Goal: Task Accomplishment & Management: Use online tool/utility

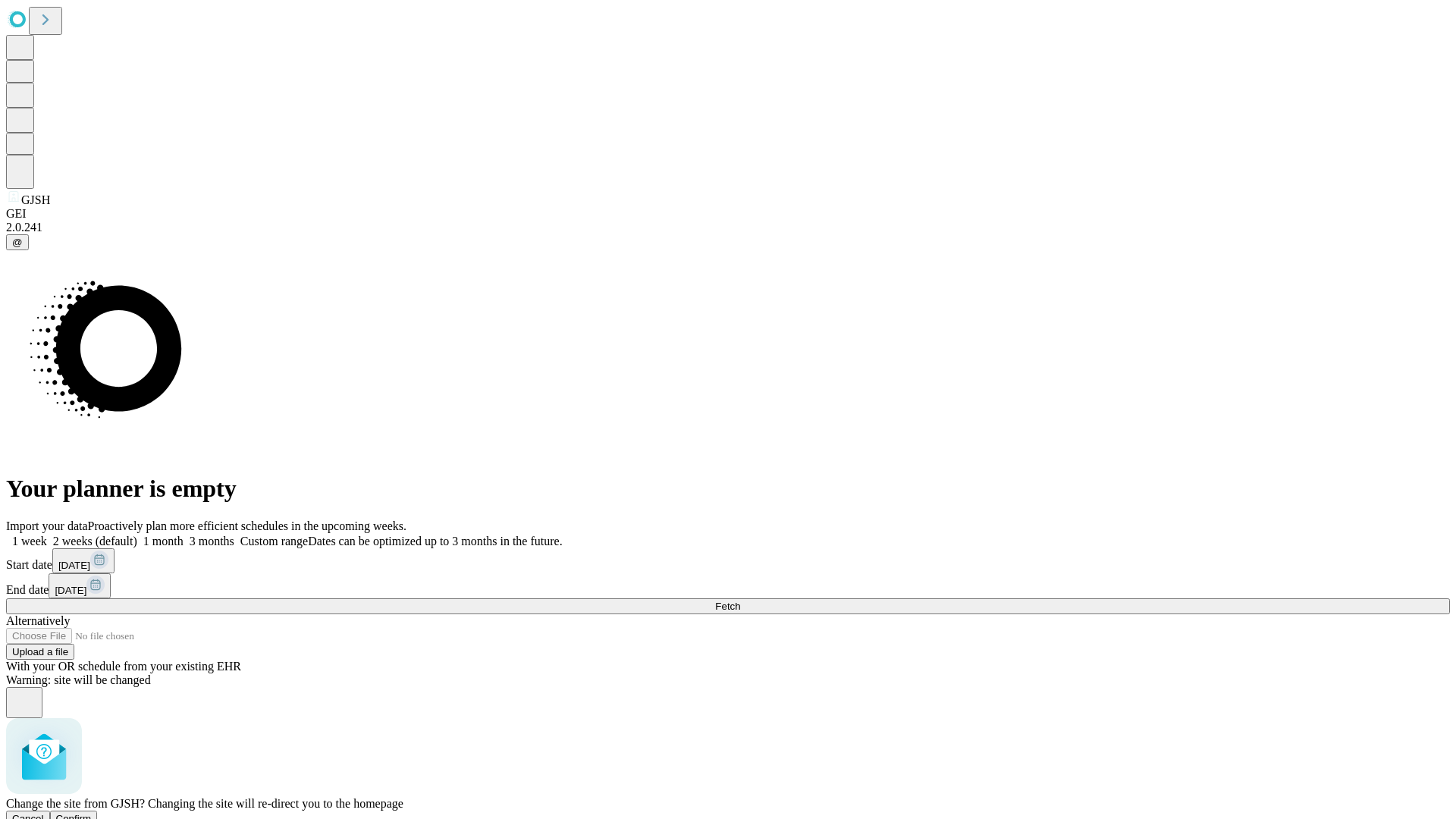
click at [92, 813] on span "Confirm" at bounding box center [74, 818] width 35 height 11
click at [47, 535] on label "1 week" at bounding box center [26, 541] width 41 height 13
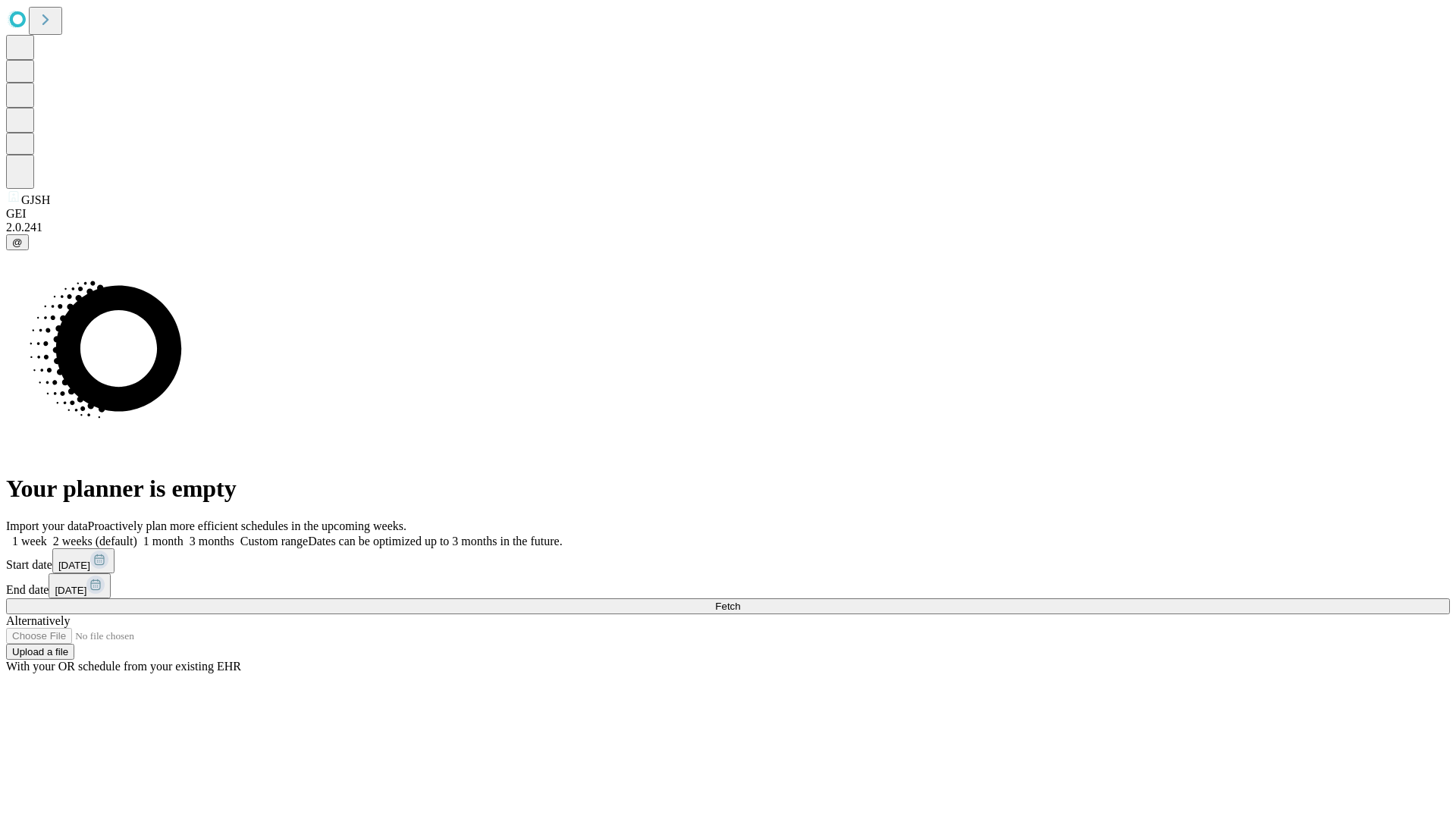
click at [740, 601] on span "Fetch" at bounding box center [727, 606] width 25 height 11
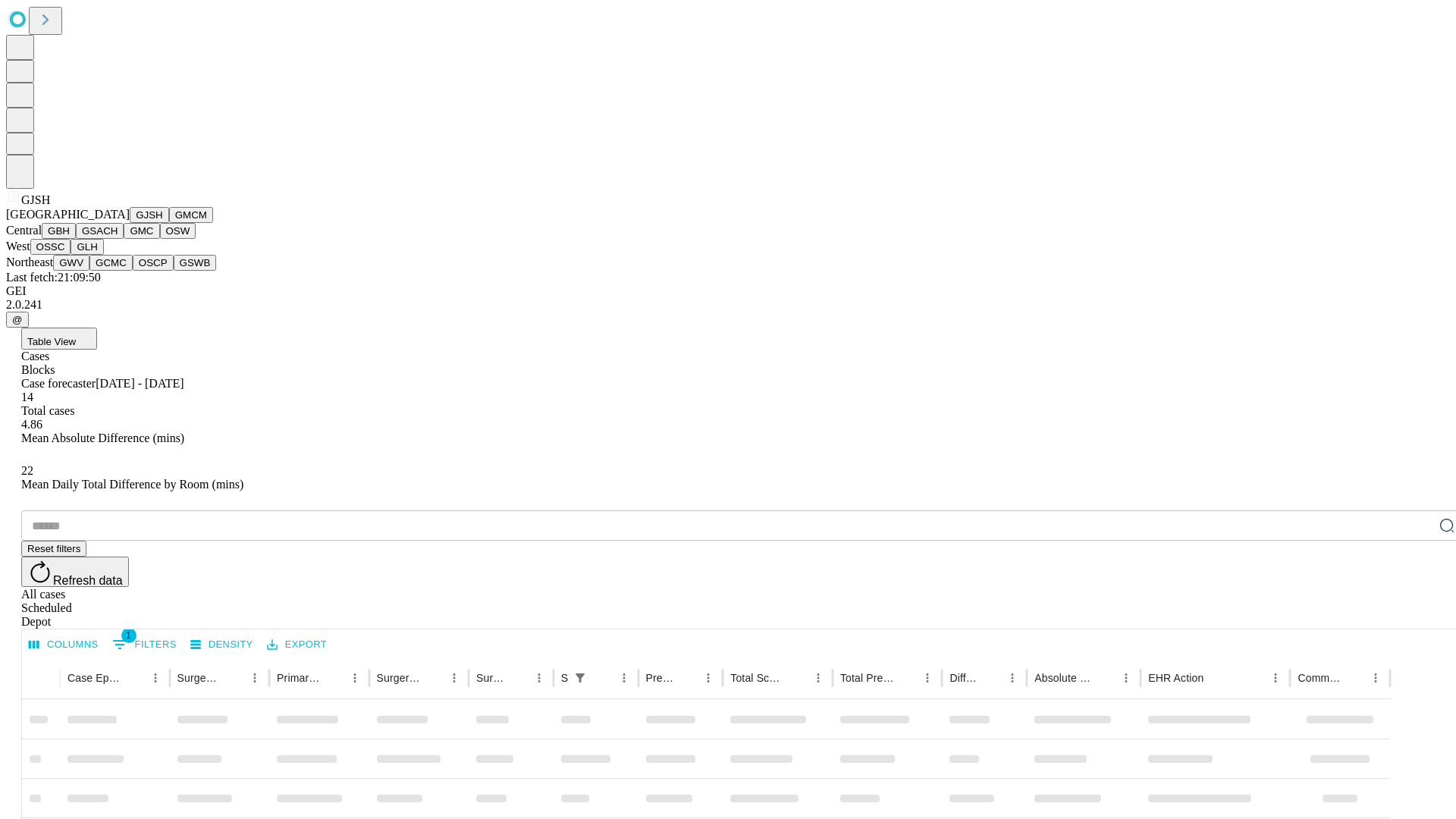
click at [169, 223] on button "GMCM" at bounding box center [190, 215] width 44 height 16
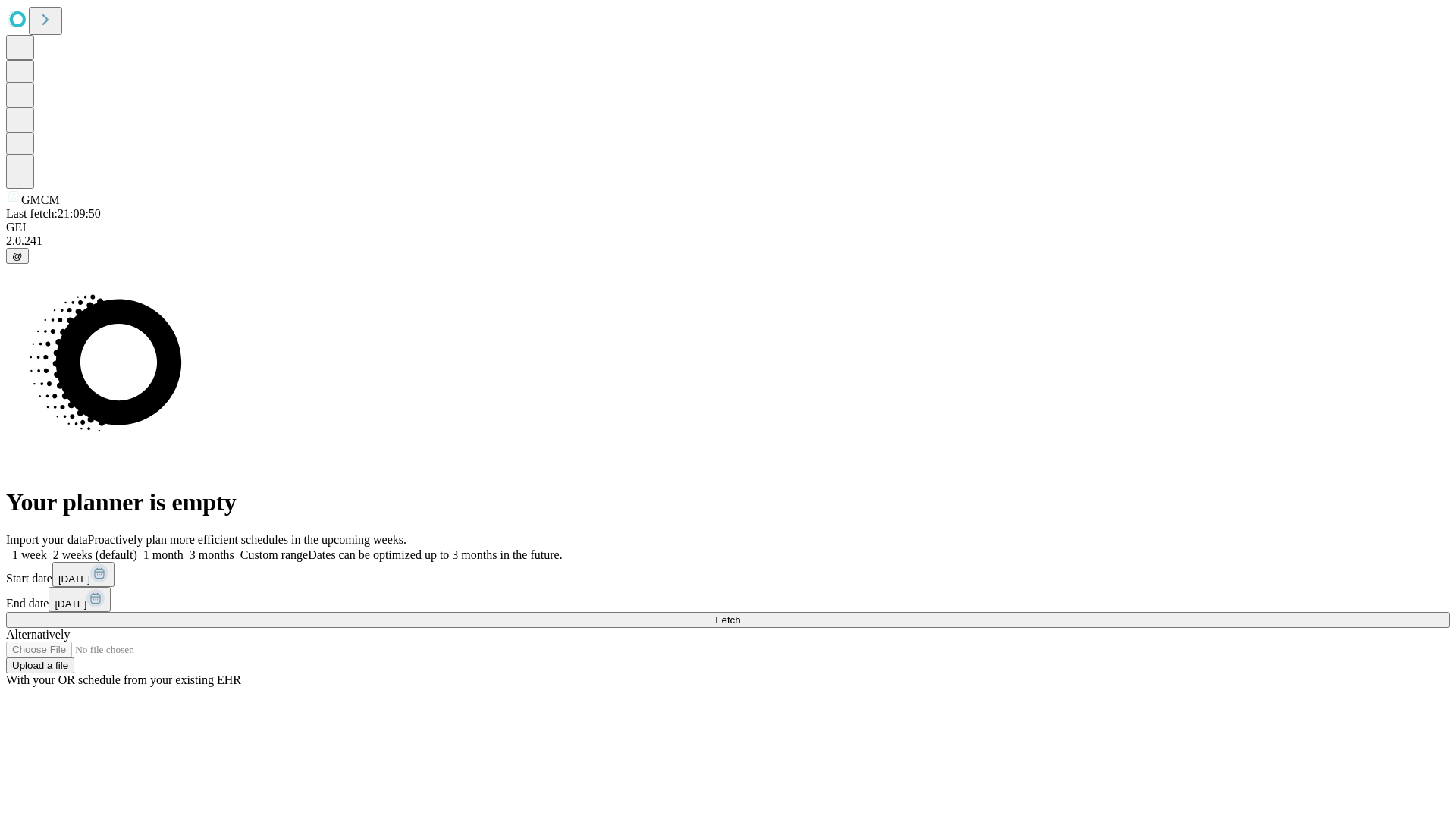
click at [740, 615] on span "Fetch" at bounding box center [727, 620] width 25 height 11
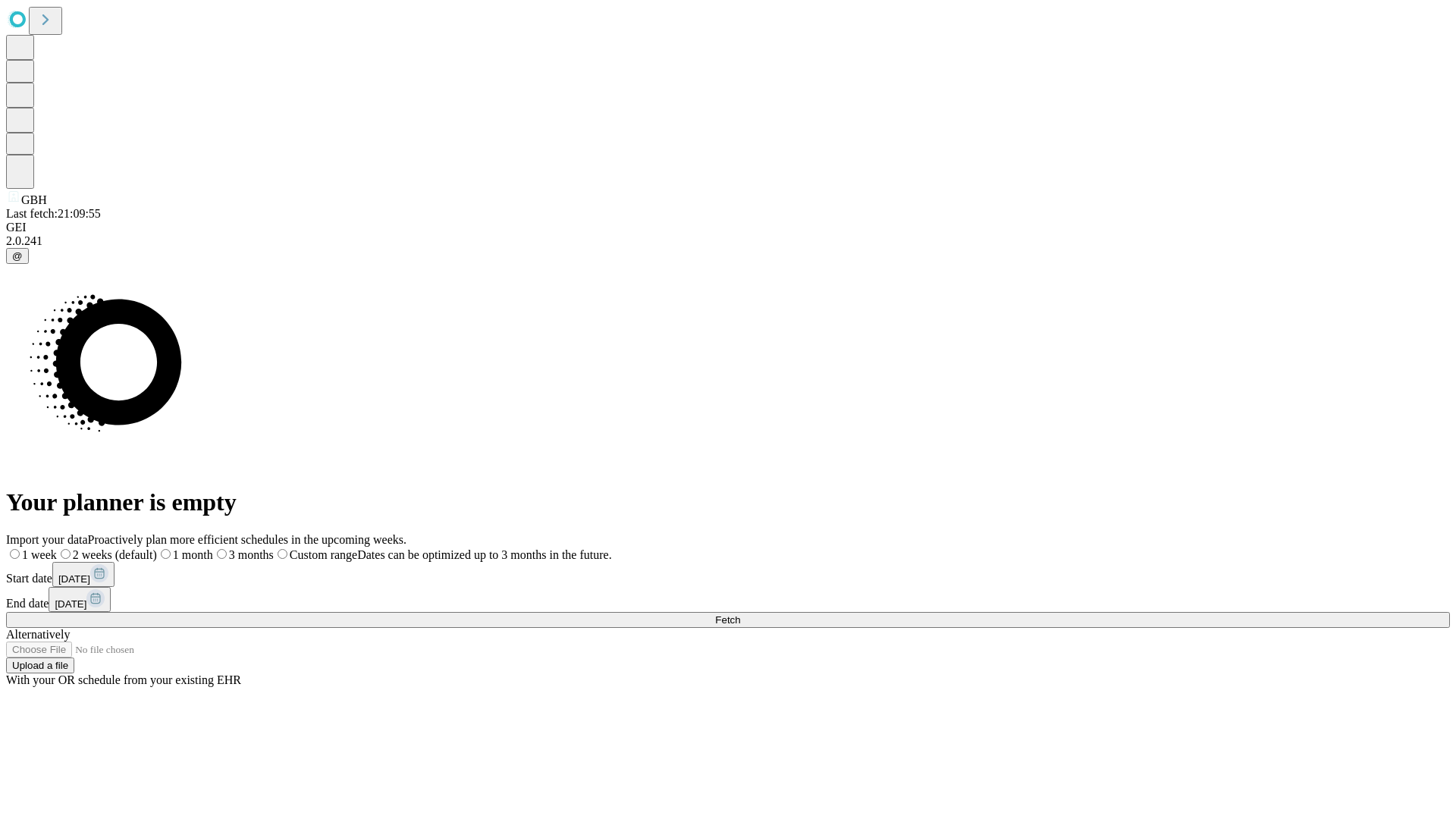
click at [57, 548] on label "1 week" at bounding box center [31, 554] width 51 height 13
click at [740, 615] on span "Fetch" at bounding box center [727, 620] width 25 height 11
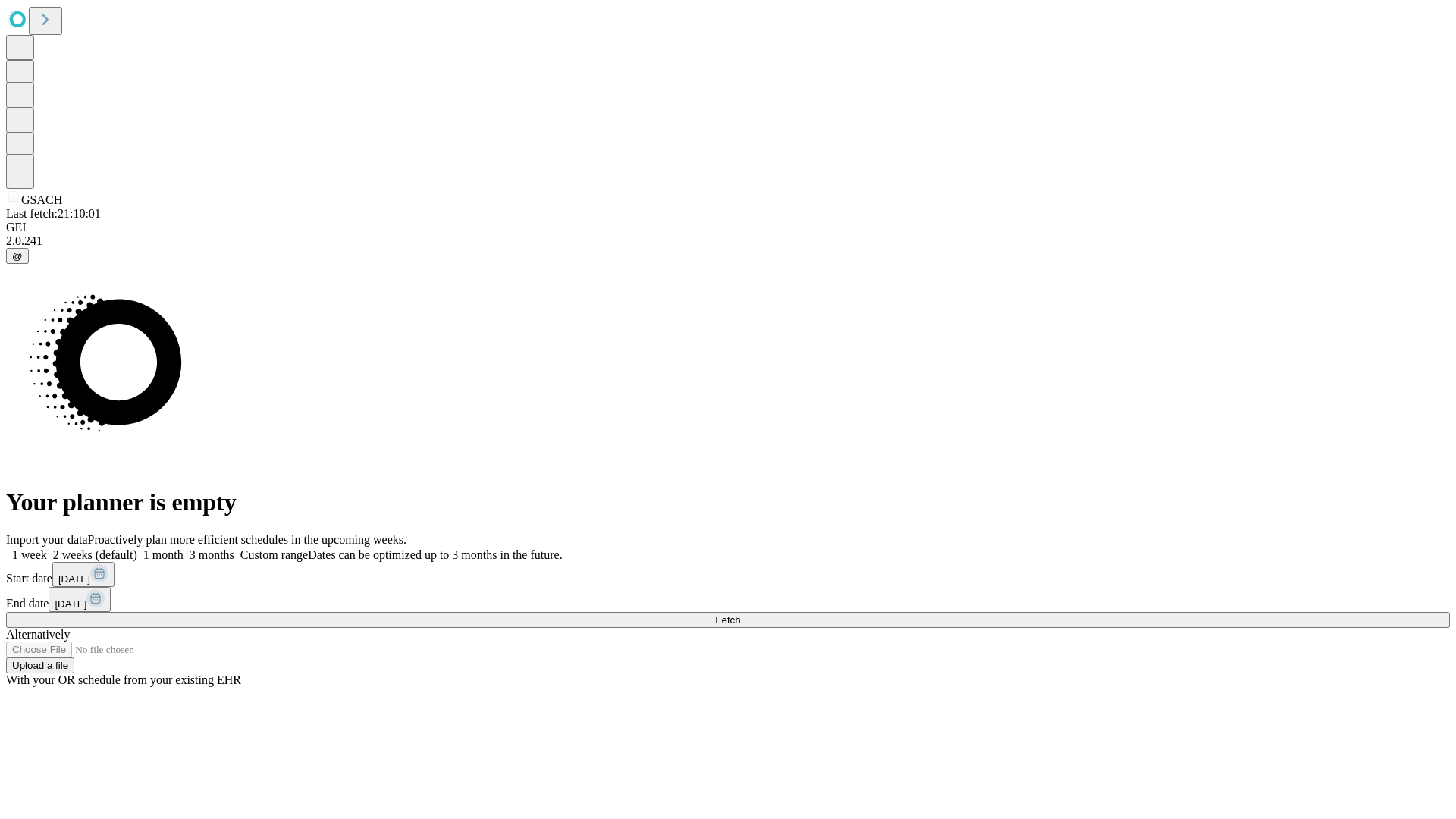
click at [47, 548] on label "1 week" at bounding box center [26, 554] width 41 height 13
click at [740, 615] on span "Fetch" at bounding box center [727, 620] width 25 height 11
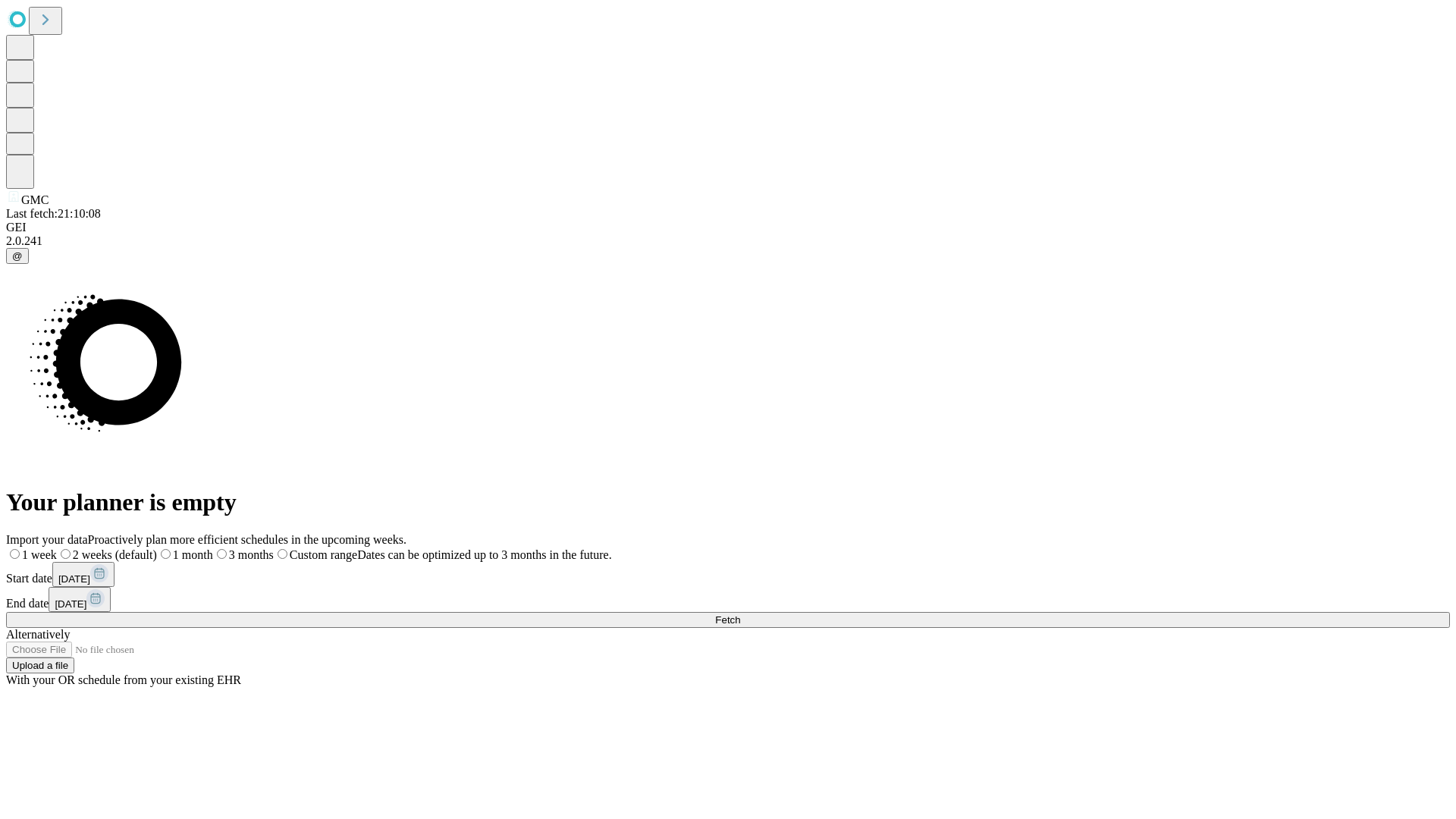
click at [57, 548] on label "1 week" at bounding box center [31, 554] width 51 height 13
click at [740, 615] on span "Fetch" at bounding box center [727, 620] width 25 height 11
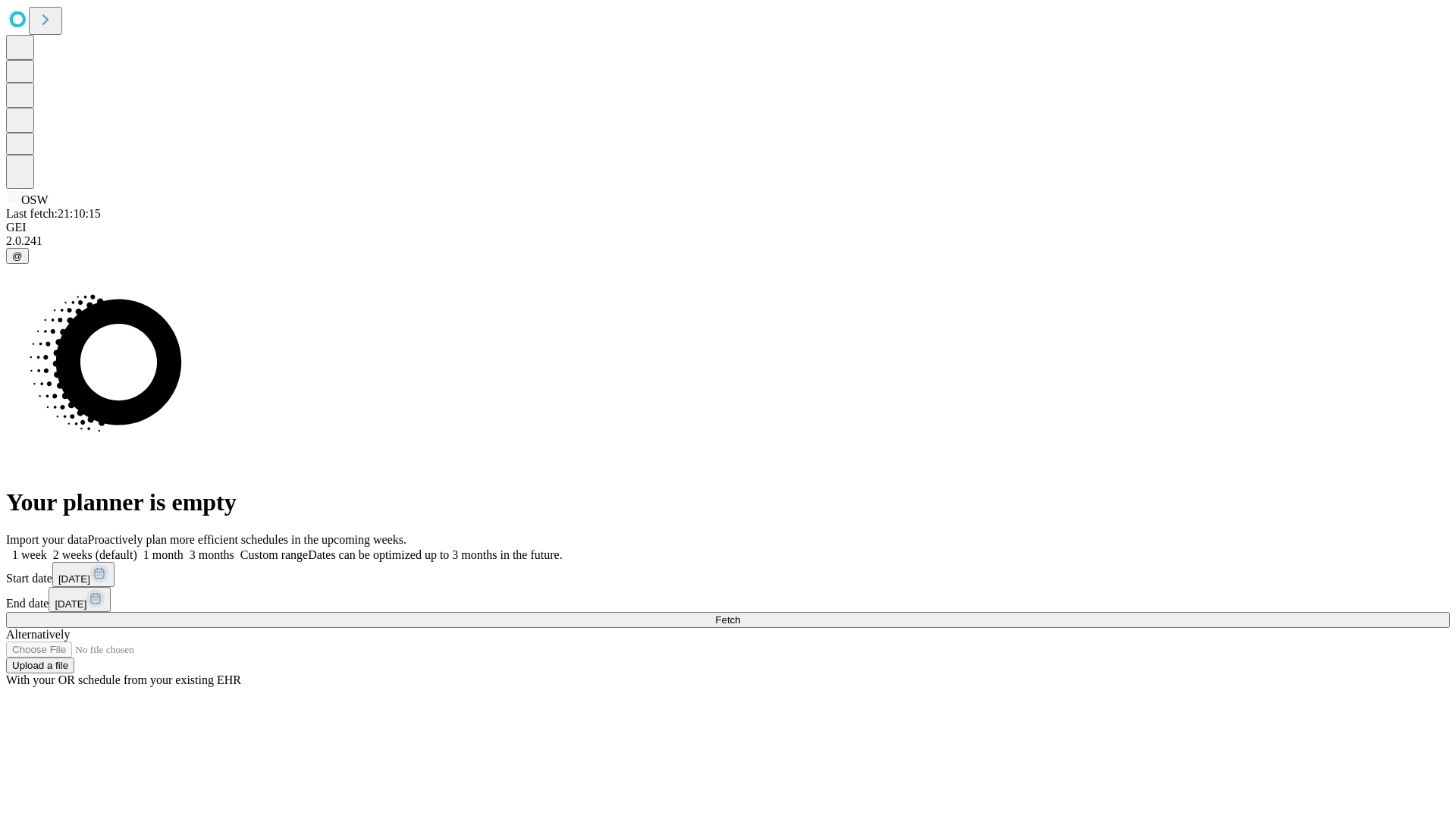
click at [47, 548] on label "1 week" at bounding box center [26, 554] width 41 height 13
click at [740, 615] on span "Fetch" at bounding box center [727, 620] width 25 height 11
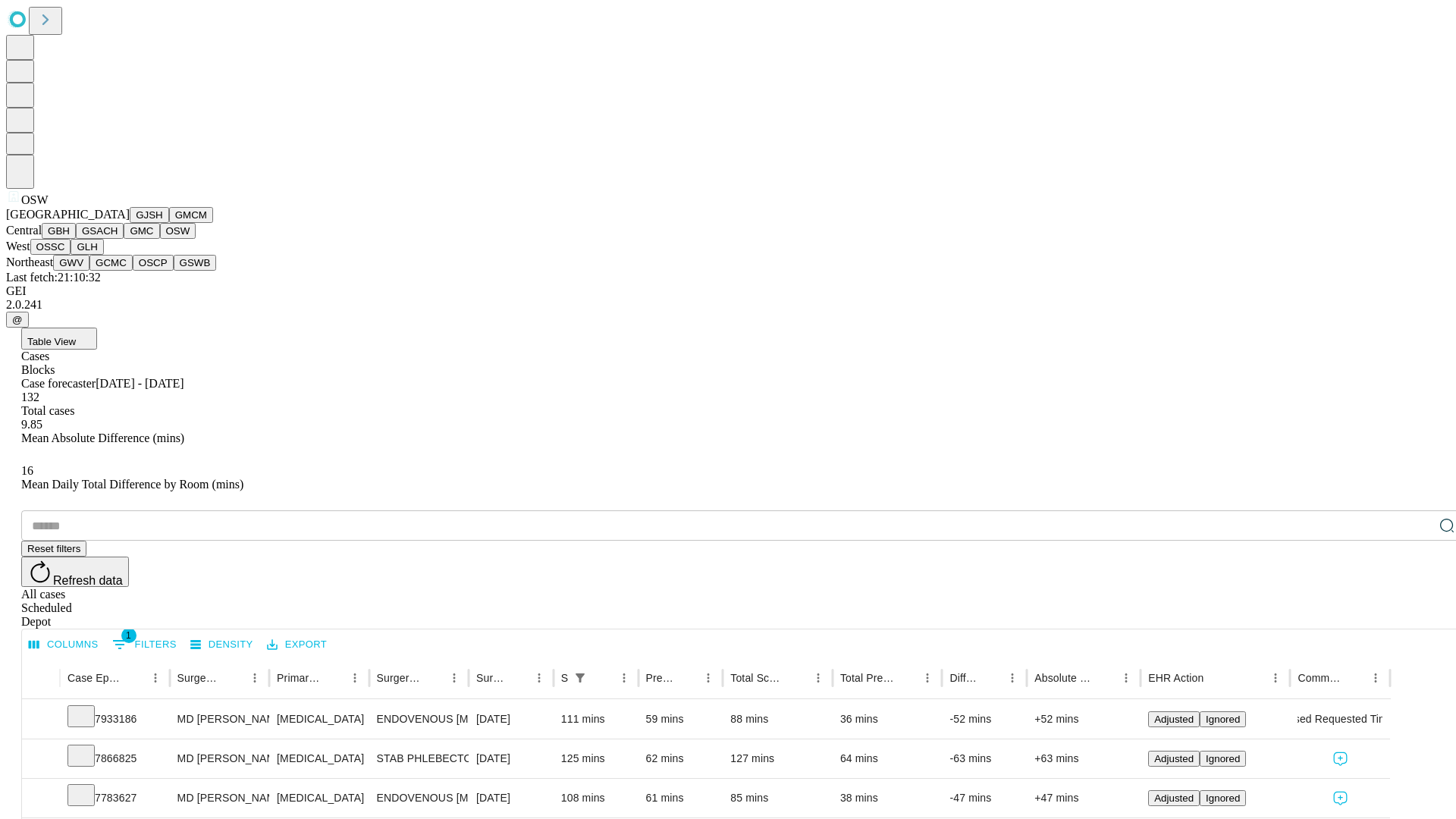
click at [71, 255] on button "OSSC" at bounding box center [50, 247] width 41 height 16
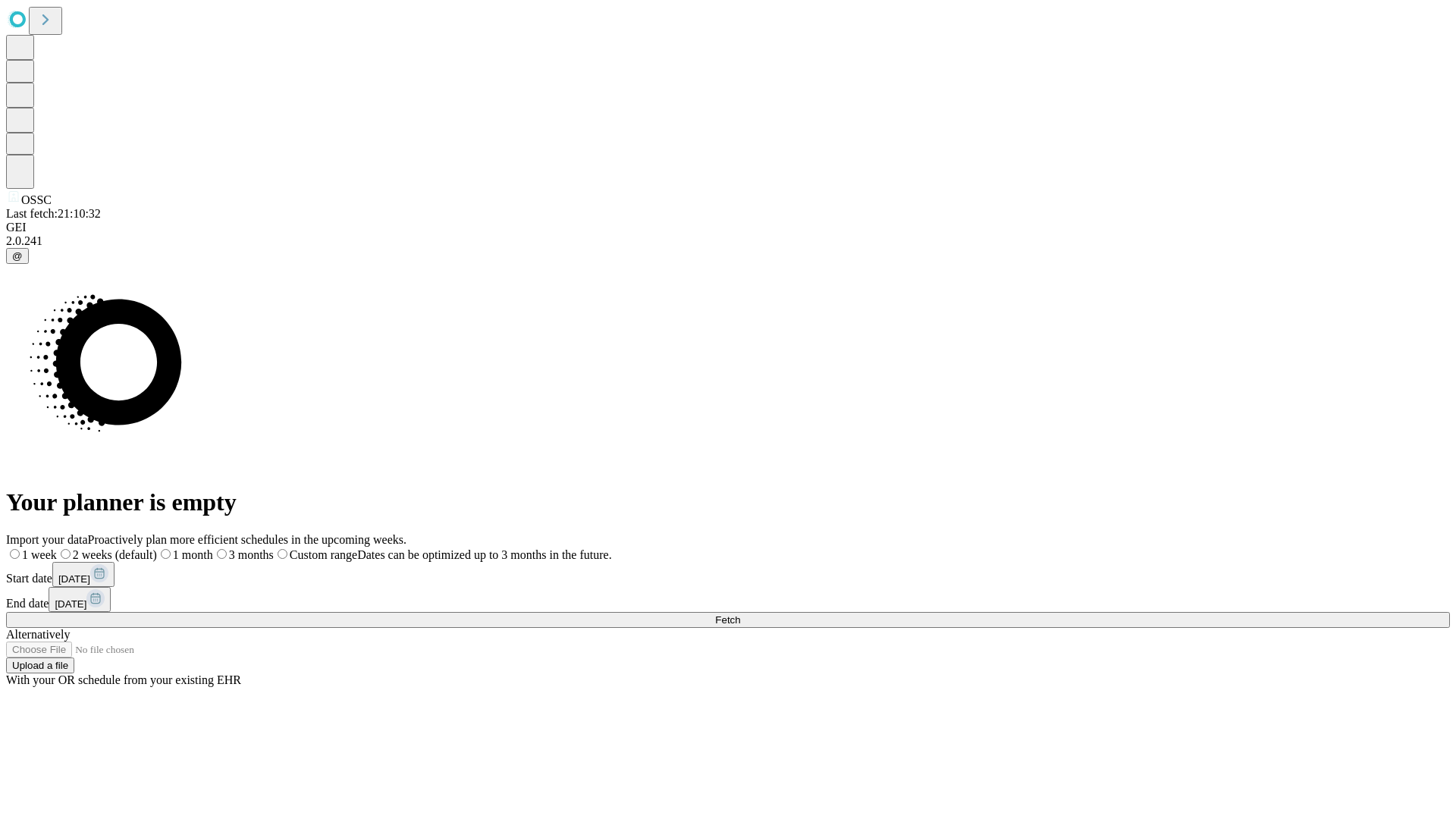
click at [740, 615] on span "Fetch" at bounding box center [727, 620] width 25 height 11
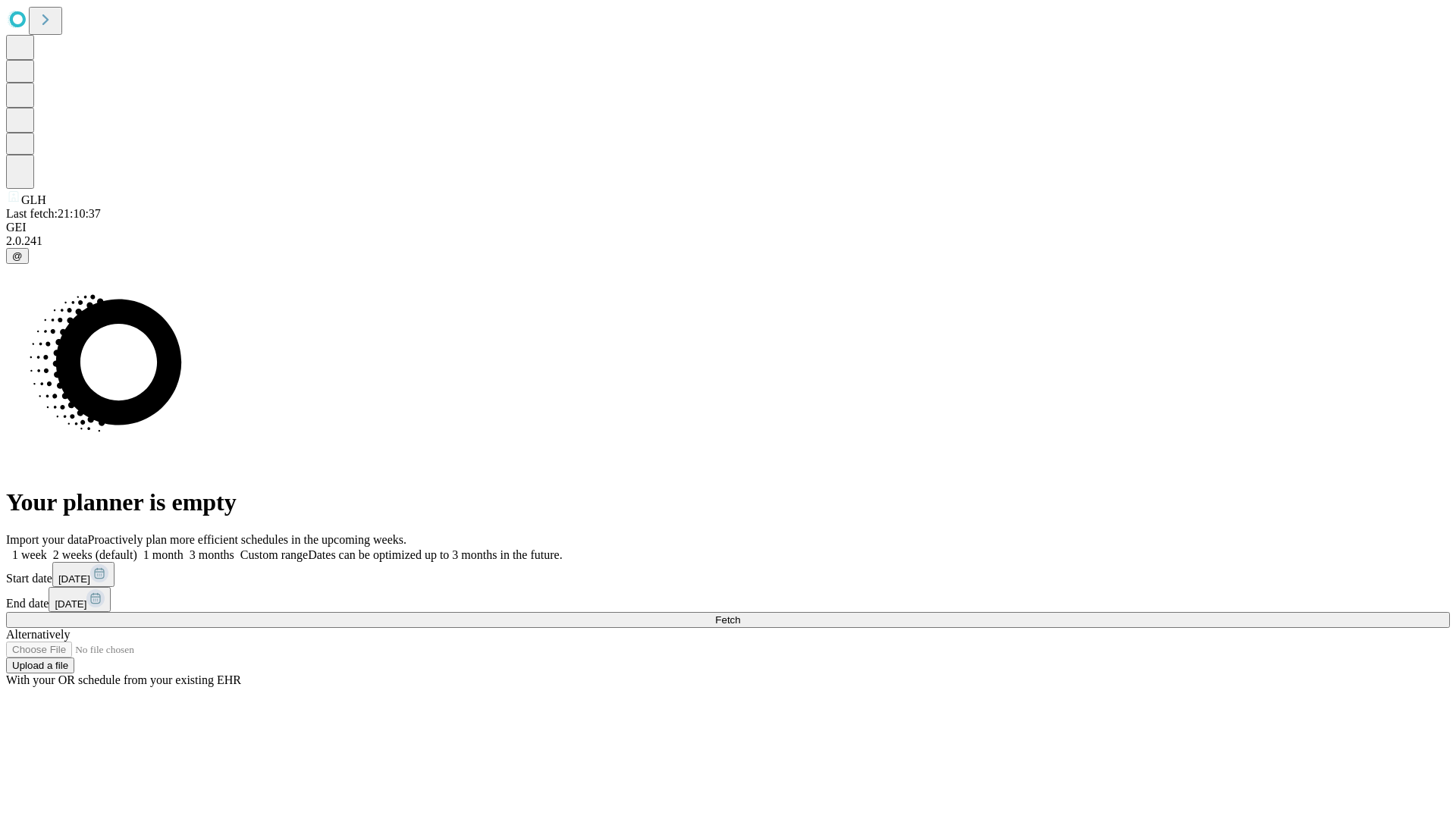
click at [47, 548] on label "1 week" at bounding box center [26, 554] width 41 height 13
click at [740, 615] on span "Fetch" at bounding box center [727, 620] width 25 height 11
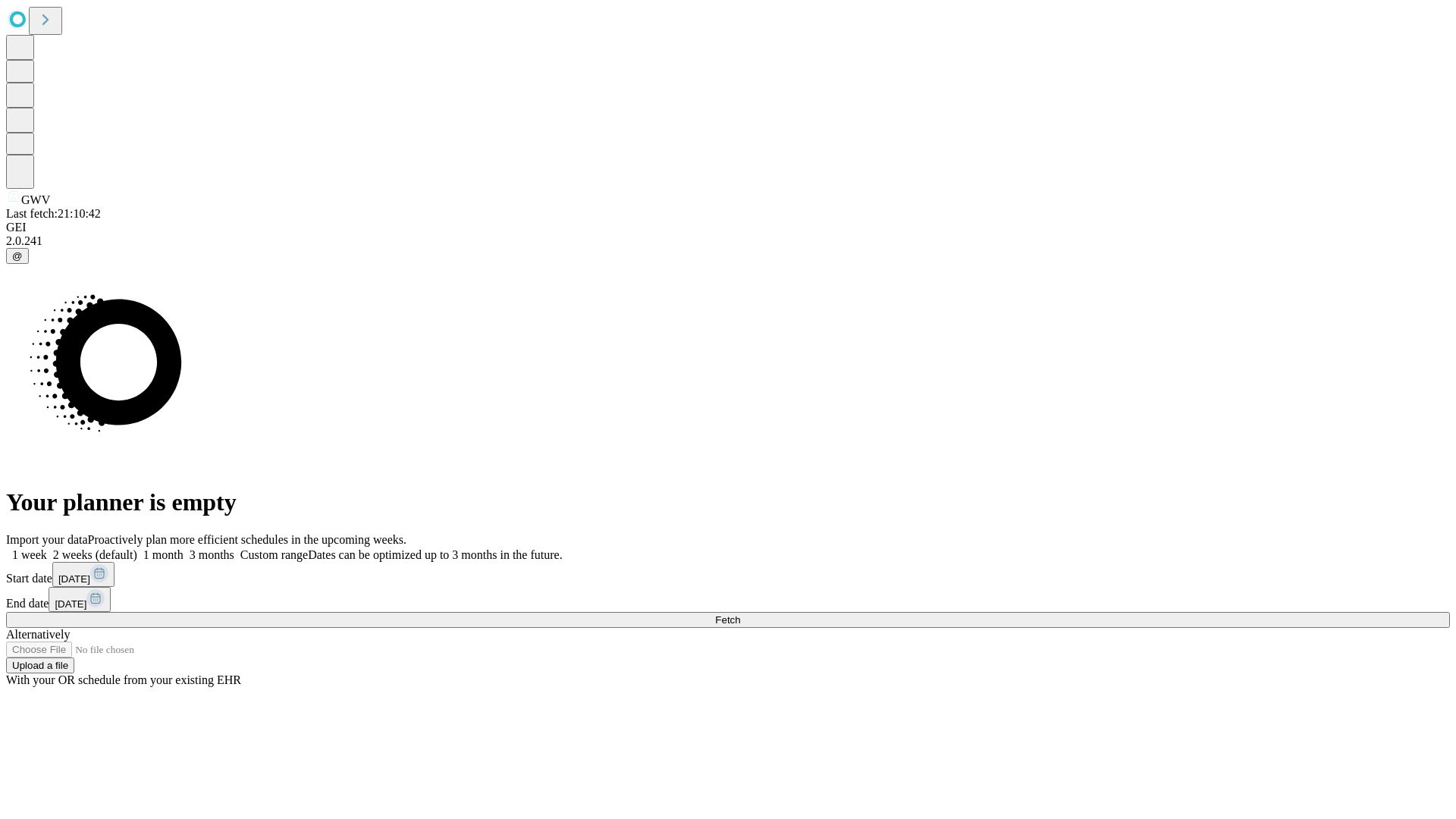
click at [47, 548] on label "1 week" at bounding box center [26, 554] width 41 height 13
click at [740, 615] on span "Fetch" at bounding box center [727, 620] width 25 height 11
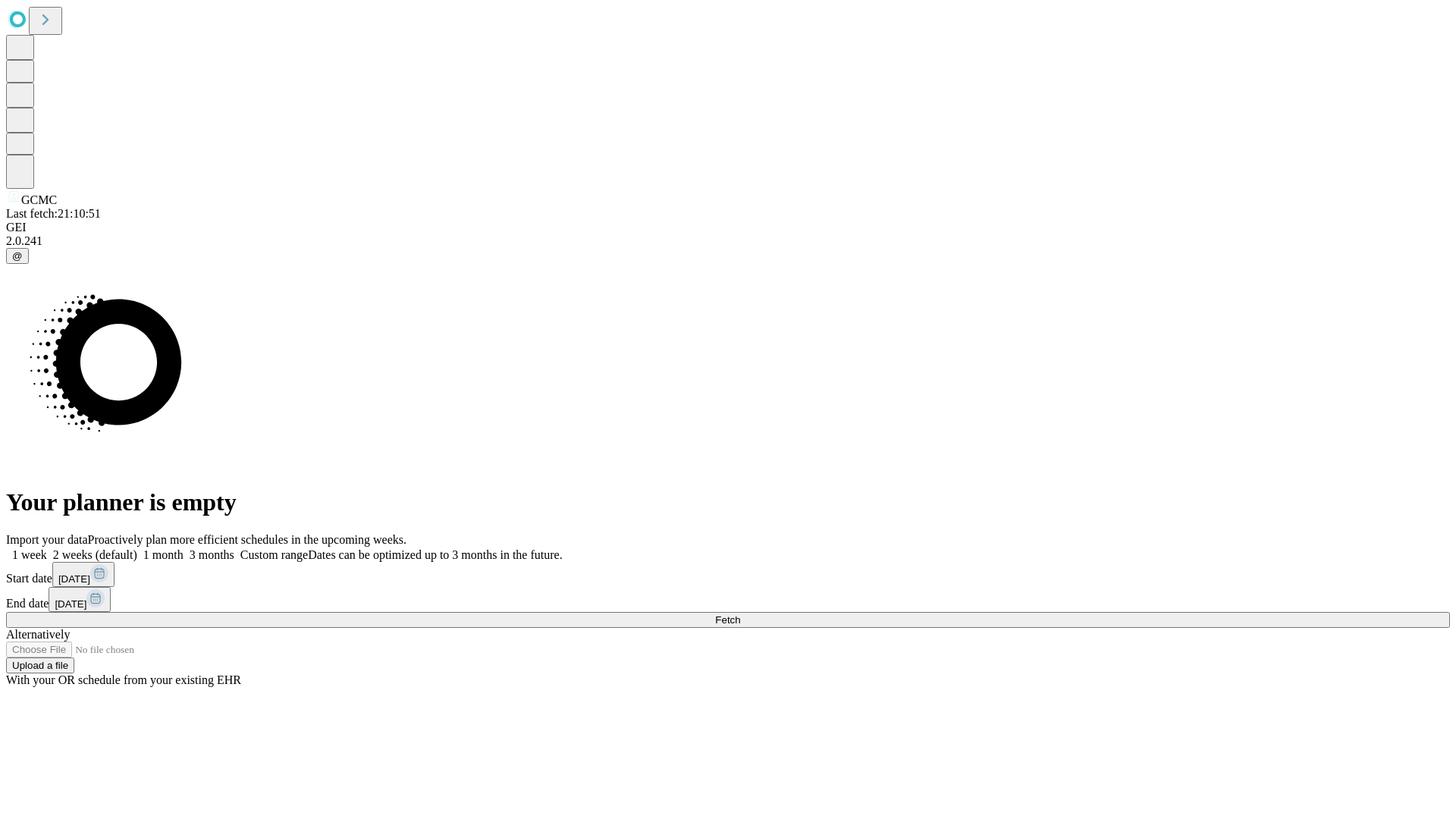
click at [47, 548] on label "1 week" at bounding box center [26, 554] width 41 height 13
click at [740, 615] on span "Fetch" at bounding box center [727, 620] width 25 height 11
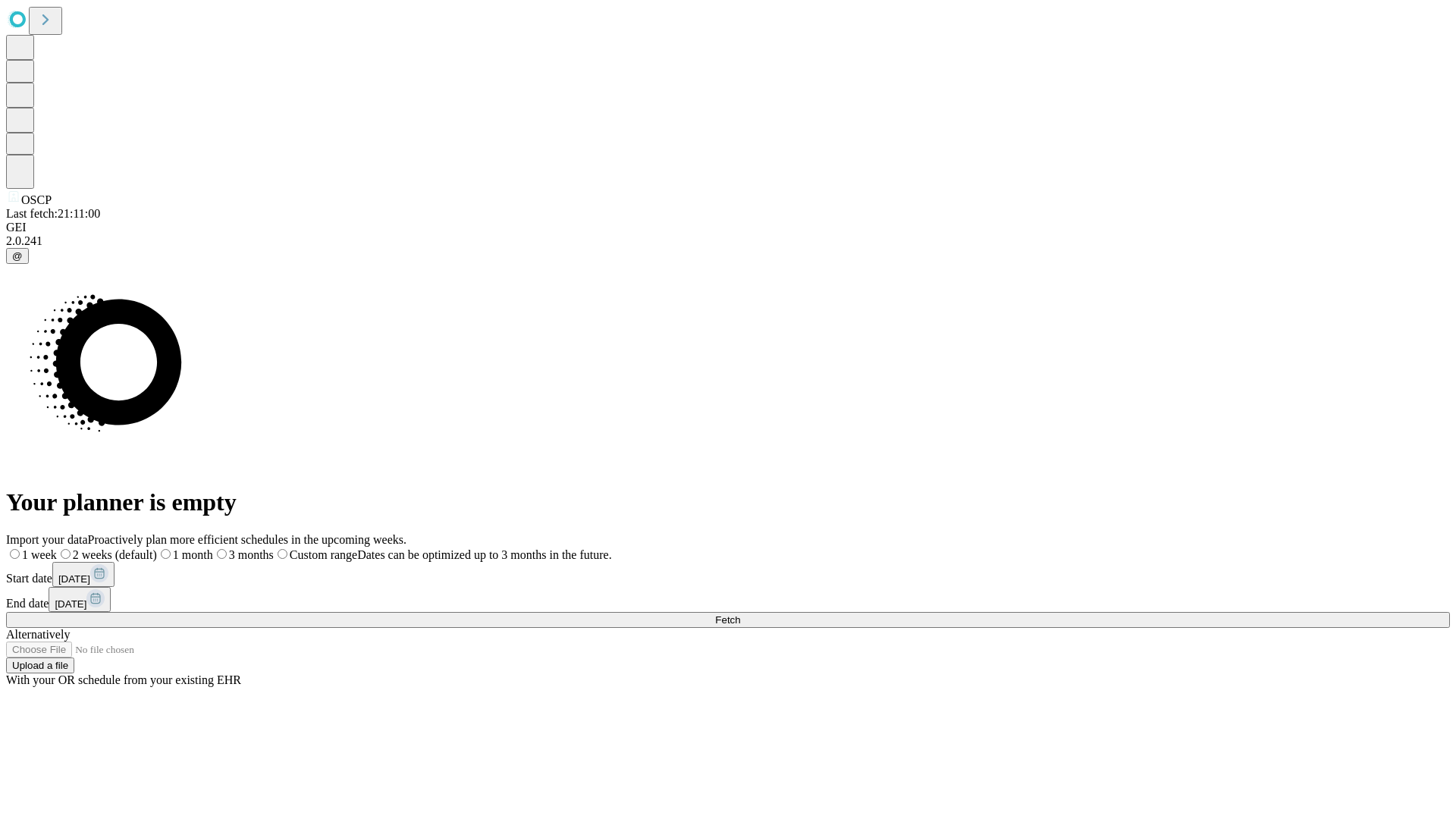
click at [57, 548] on label "1 week" at bounding box center [31, 554] width 51 height 13
click at [740, 615] on span "Fetch" at bounding box center [727, 620] width 25 height 11
